Goal: Task Accomplishment & Management: Use online tool/utility

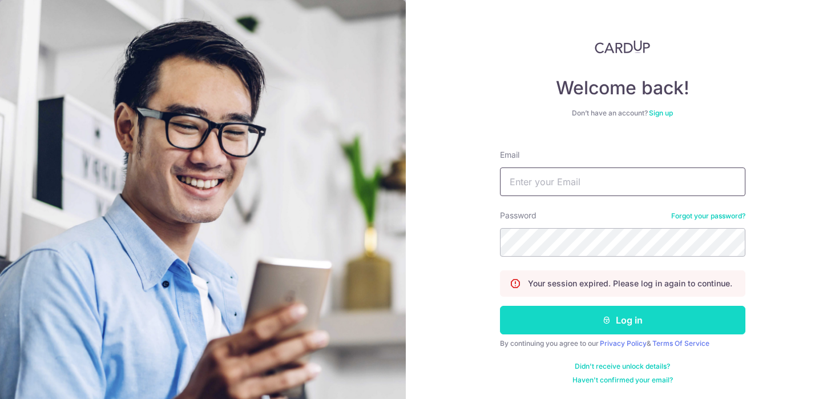
type input "[EMAIL_ADDRESS][DOMAIN_NAME]"
click at [609, 315] on icon "submit" at bounding box center [606, 319] width 9 height 9
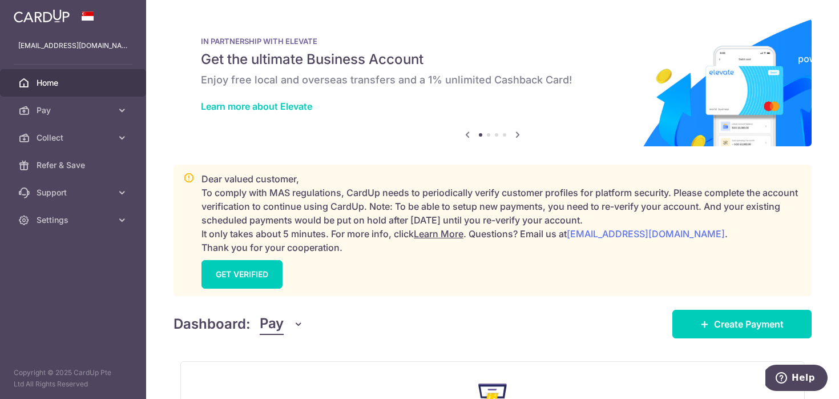
click at [275, 323] on span "Pay" at bounding box center [272, 324] width 24 height 22
click at [290, 367] on link "Pay" at bounding box center [319, 355] width 119 height 27
click at [278, 337] on div "Dashboard: Pay Pay Collect Download Report Create Payment" at bounding box center [493, 321] width 638 height 33
click at [278, 315] on span "Pay" at bounding box center [272, 324] width 24 height 22
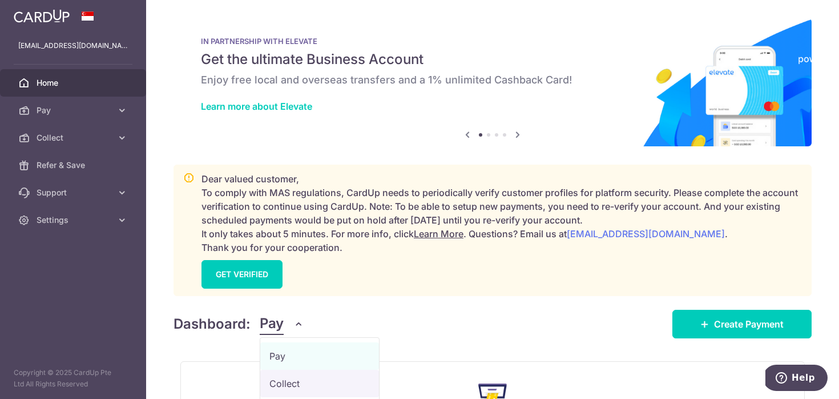
click at [283, 385] on link "Collect" at bounding box center [319, 382] width 119 height 27
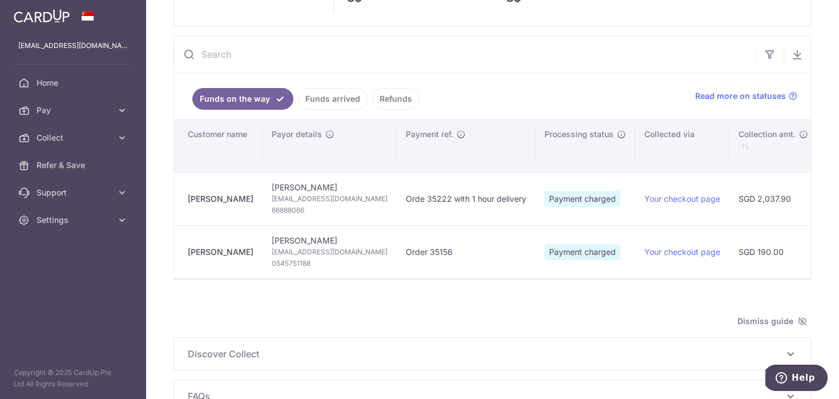
scroll to position [0, 3]
